Goal: Check status: Check status

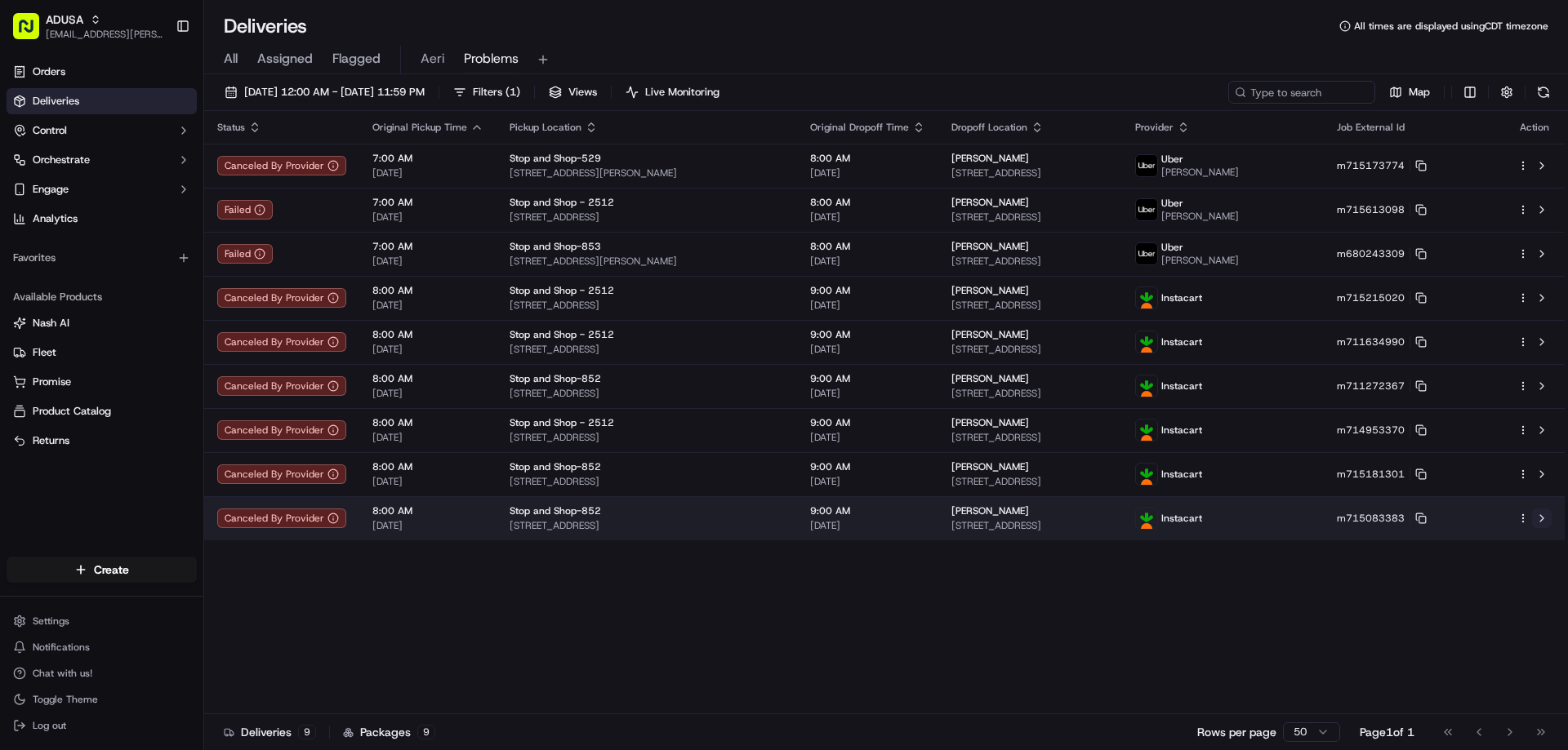
click at [1544, 523] on button at bounding box center [1542, 518] width 19 height 19
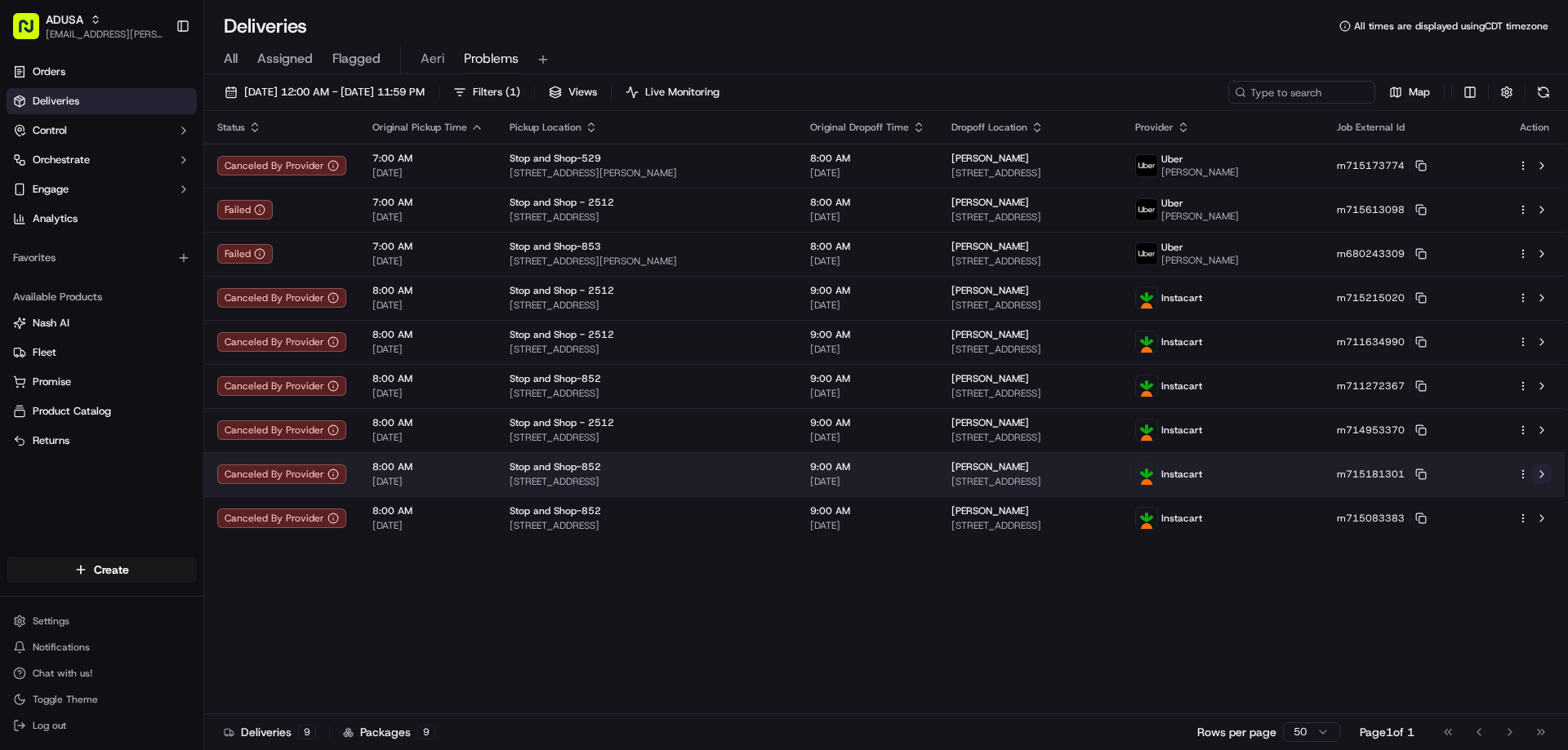
click at [1549, 474] on button at bounding box center [1542, 473] width 19 height 19
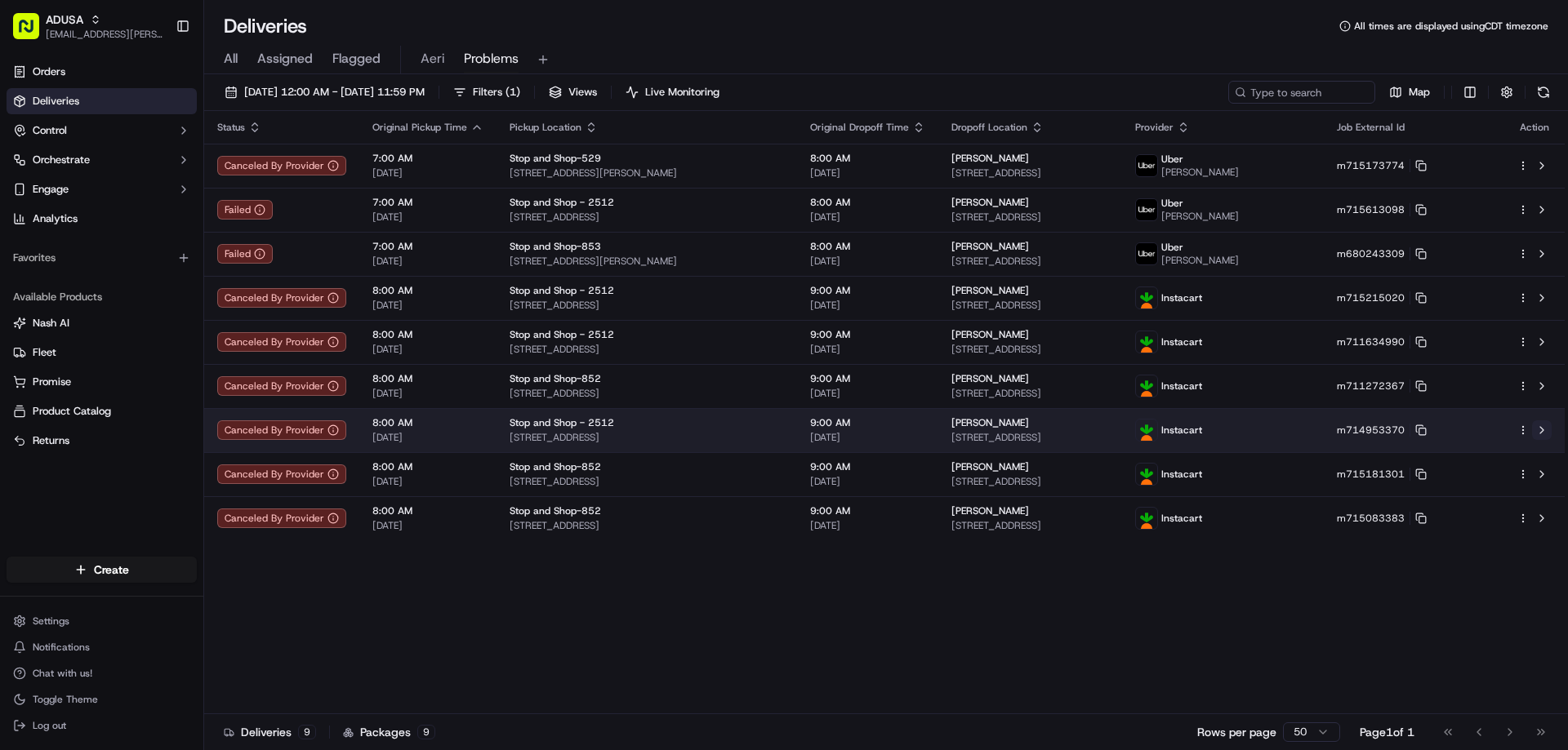
click at [1540, 430] on button at bounding box center [1542, 430] width 19 height 19
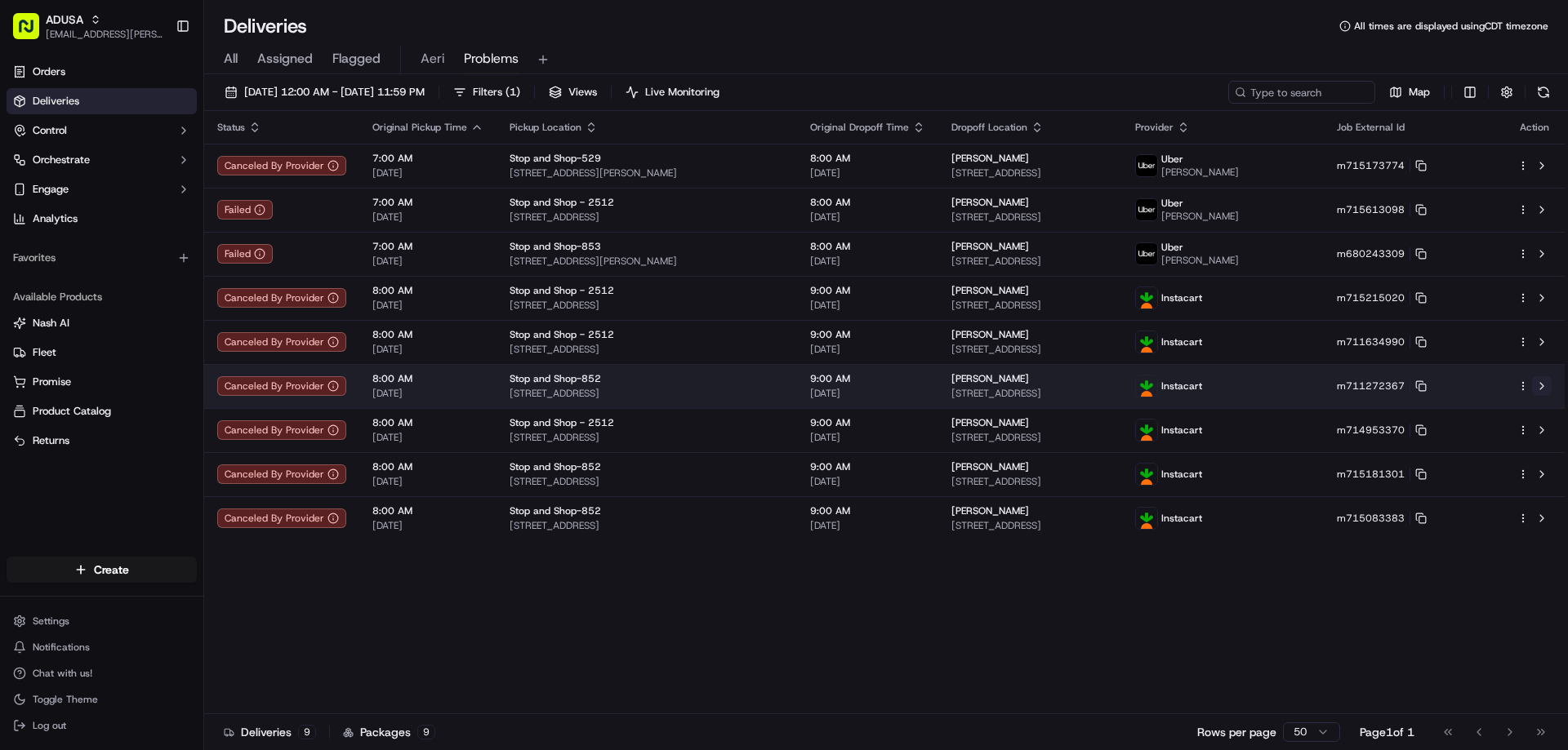
click at [1538, 381] on button at bounding box center [1542, 386] width 19 height 19
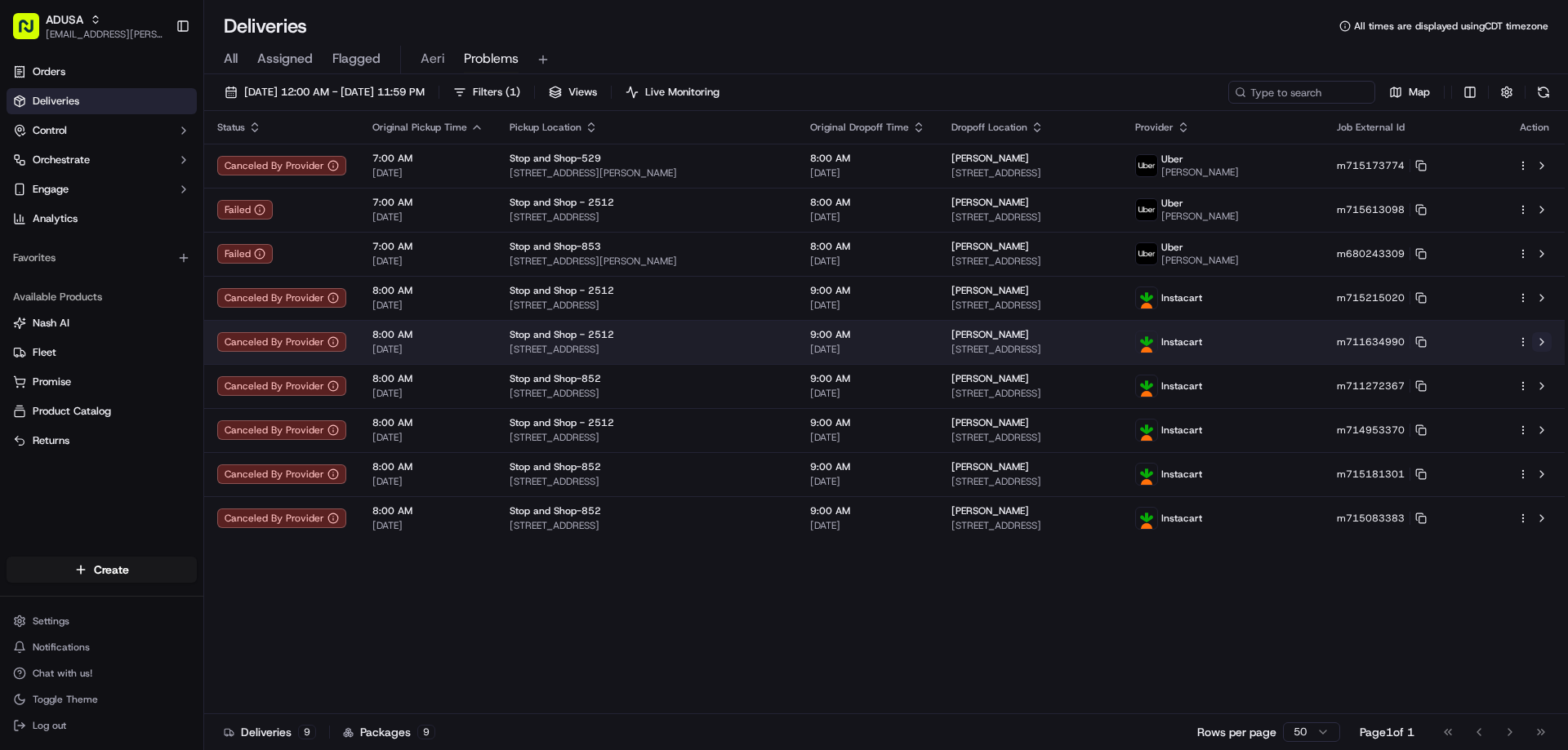
click at [1543, 343] on button at bounding box center [1542, 341] width 19 height 19
click at [1537, 336] on button at bounding box center [1542, 341] width 19 height 19
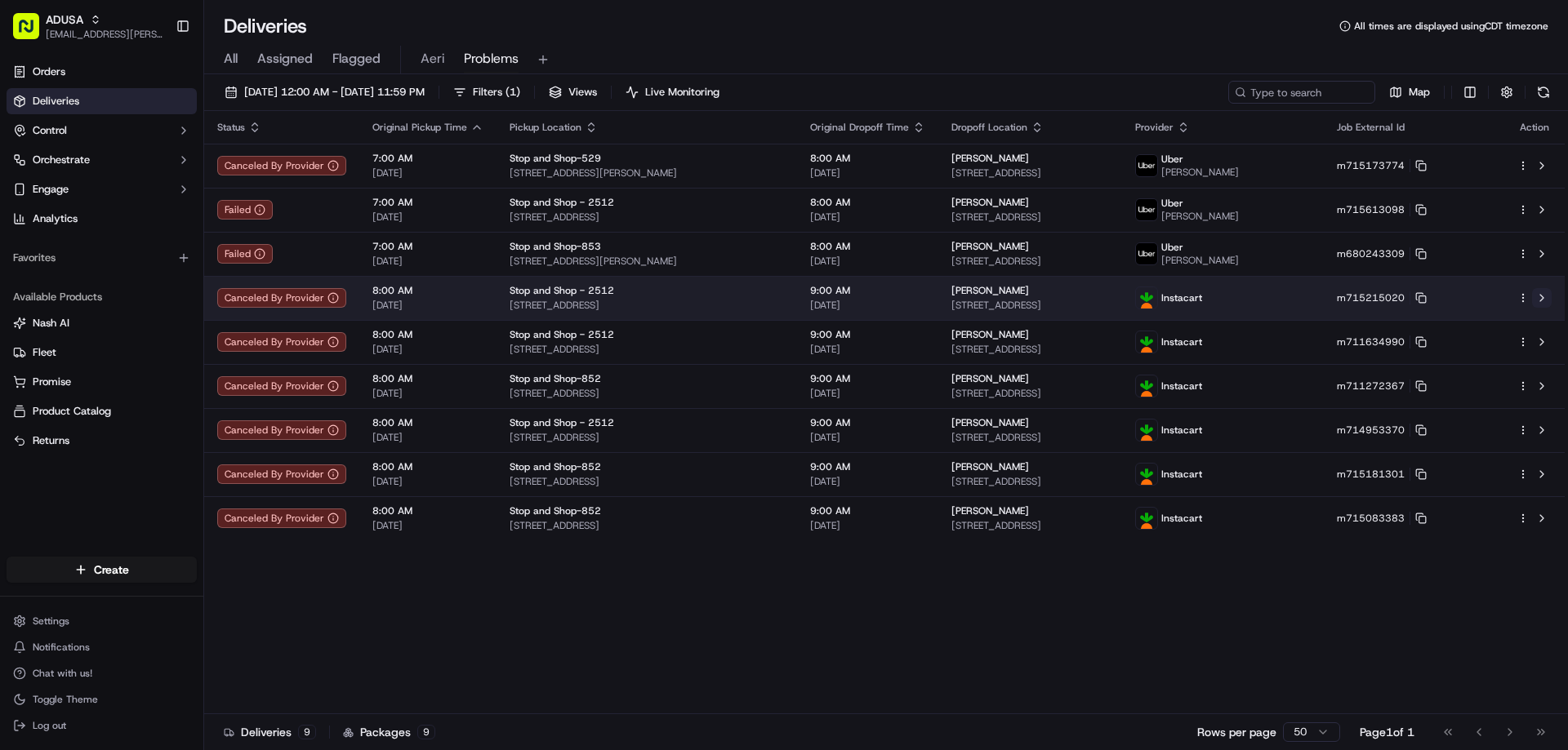
click at [1539, 290] on button at bounding box center [1542, 298] width 19 height 19
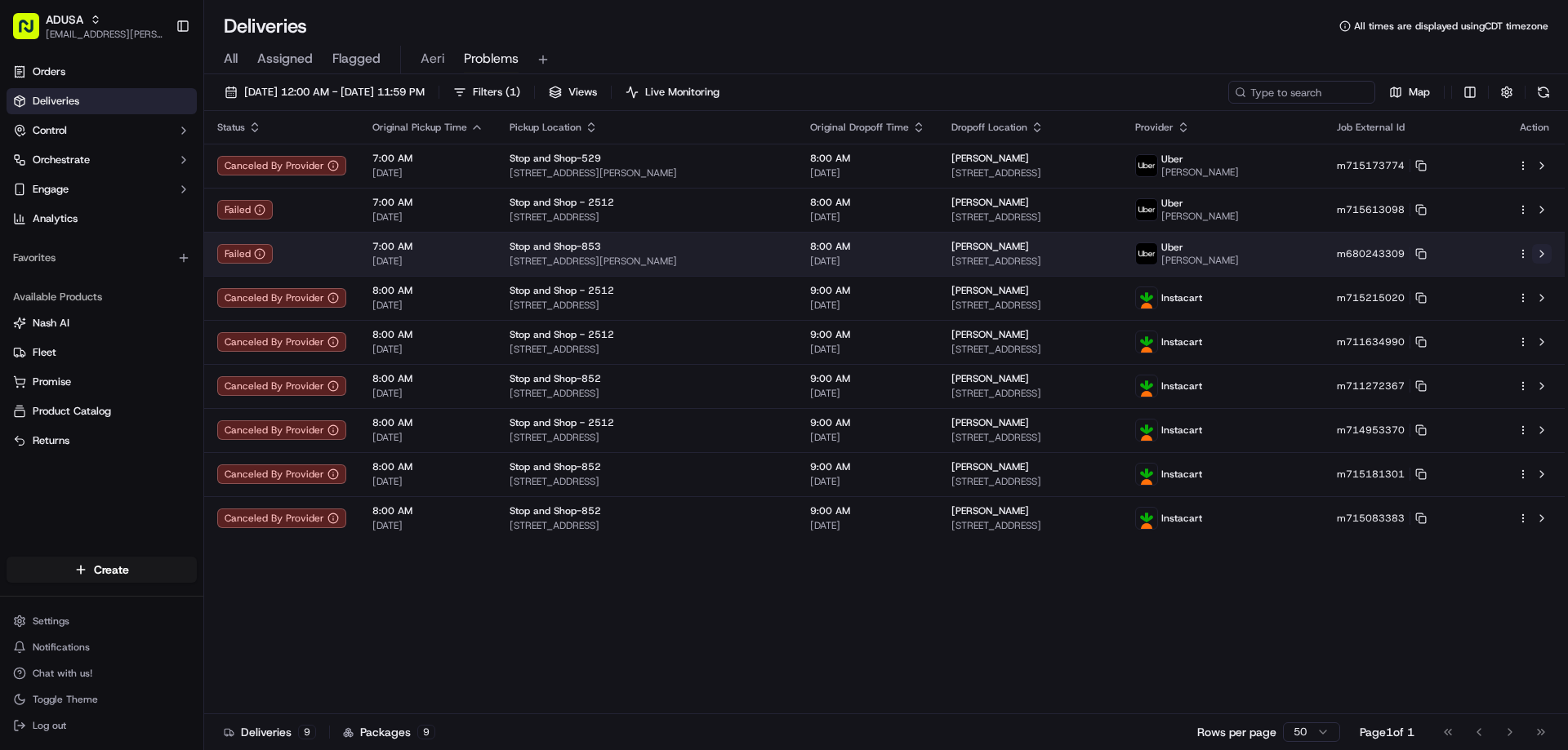
click at [1549, 256] on button at bounding box center [1542, 253] width 19 height 19
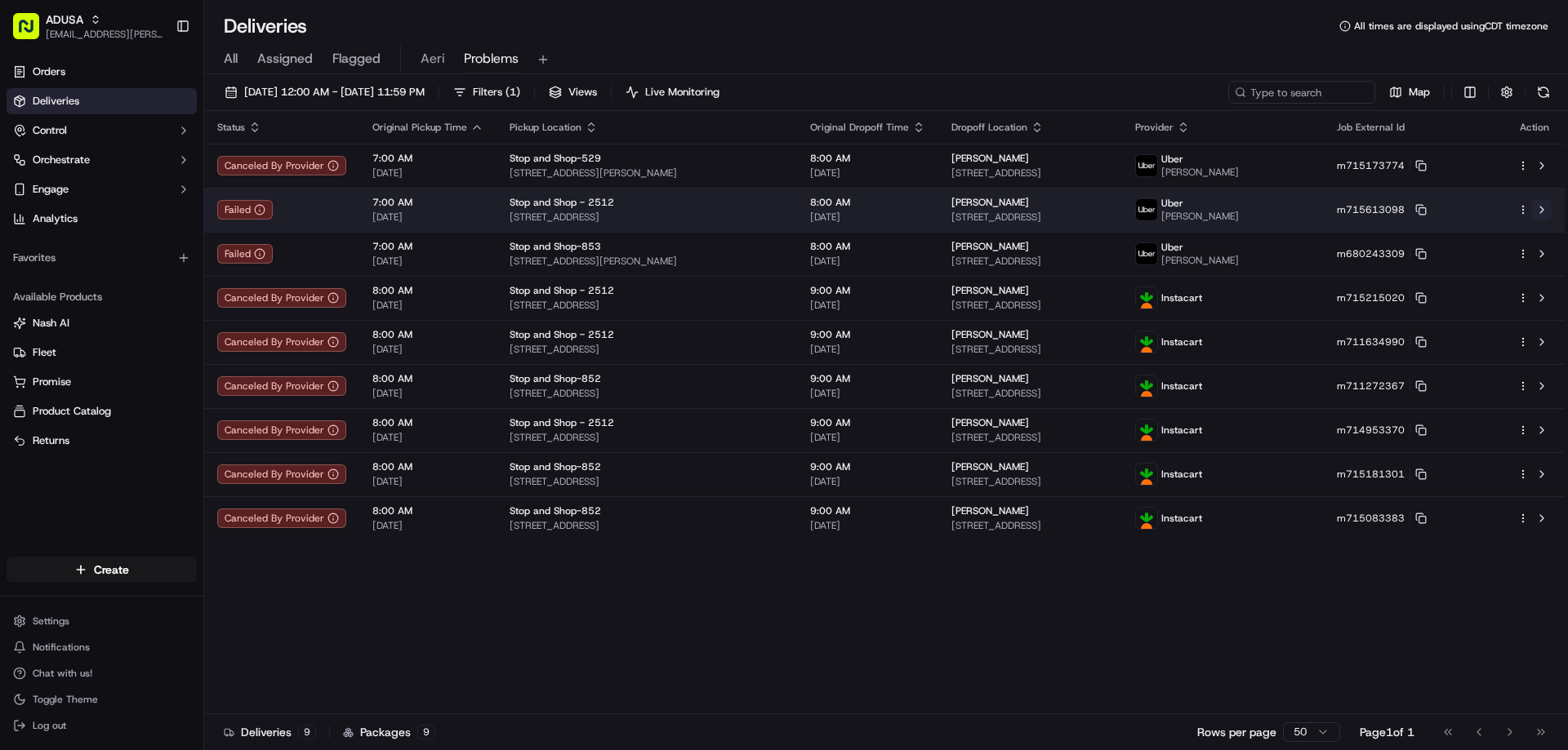
click at [1535, 207] on button at bounding box center [1542, 209] width 19 height 19
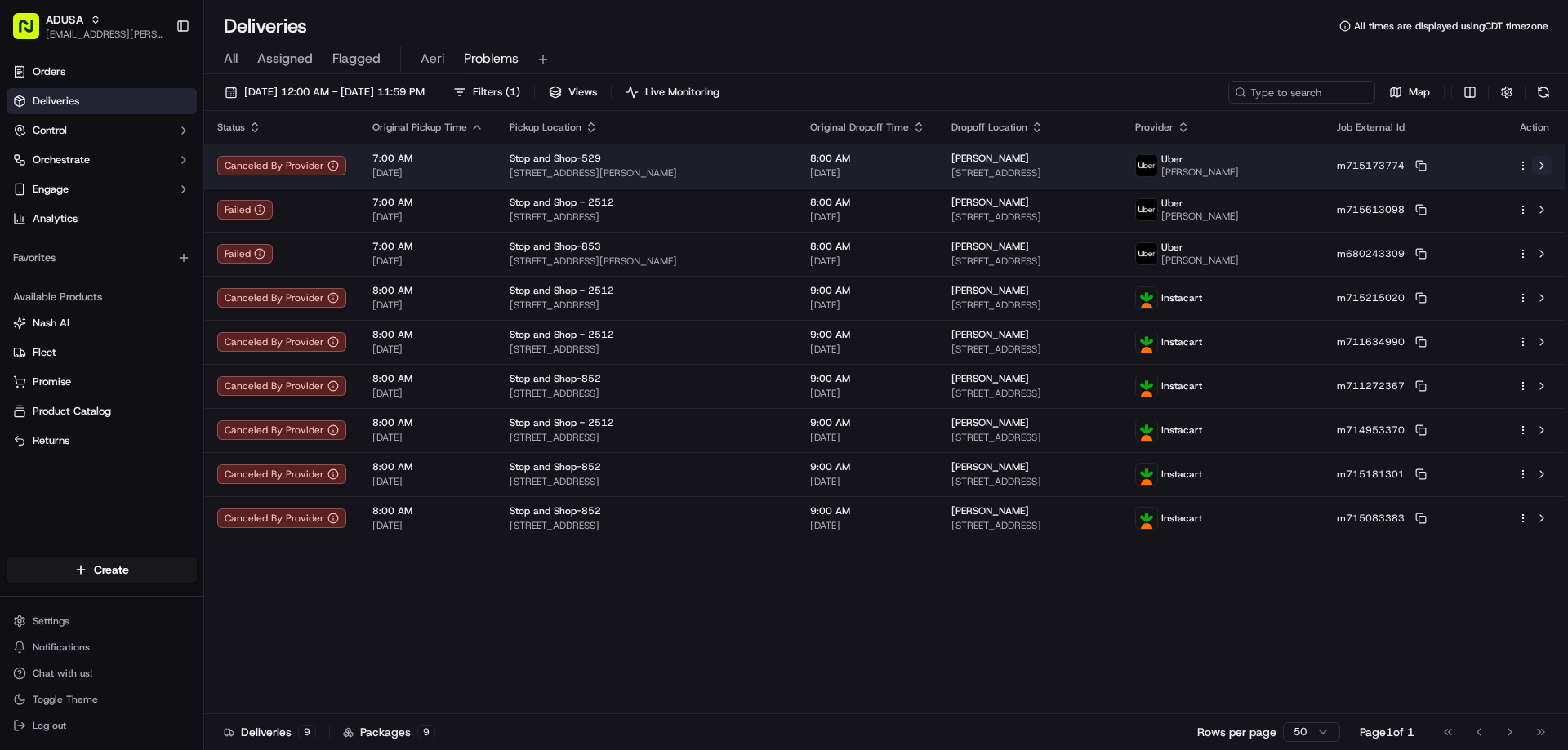
click at [1544, 167] on button at bounding box center [1542, 165] width 19 height 19
